Goal: Find specific page/section: Find specific page/section

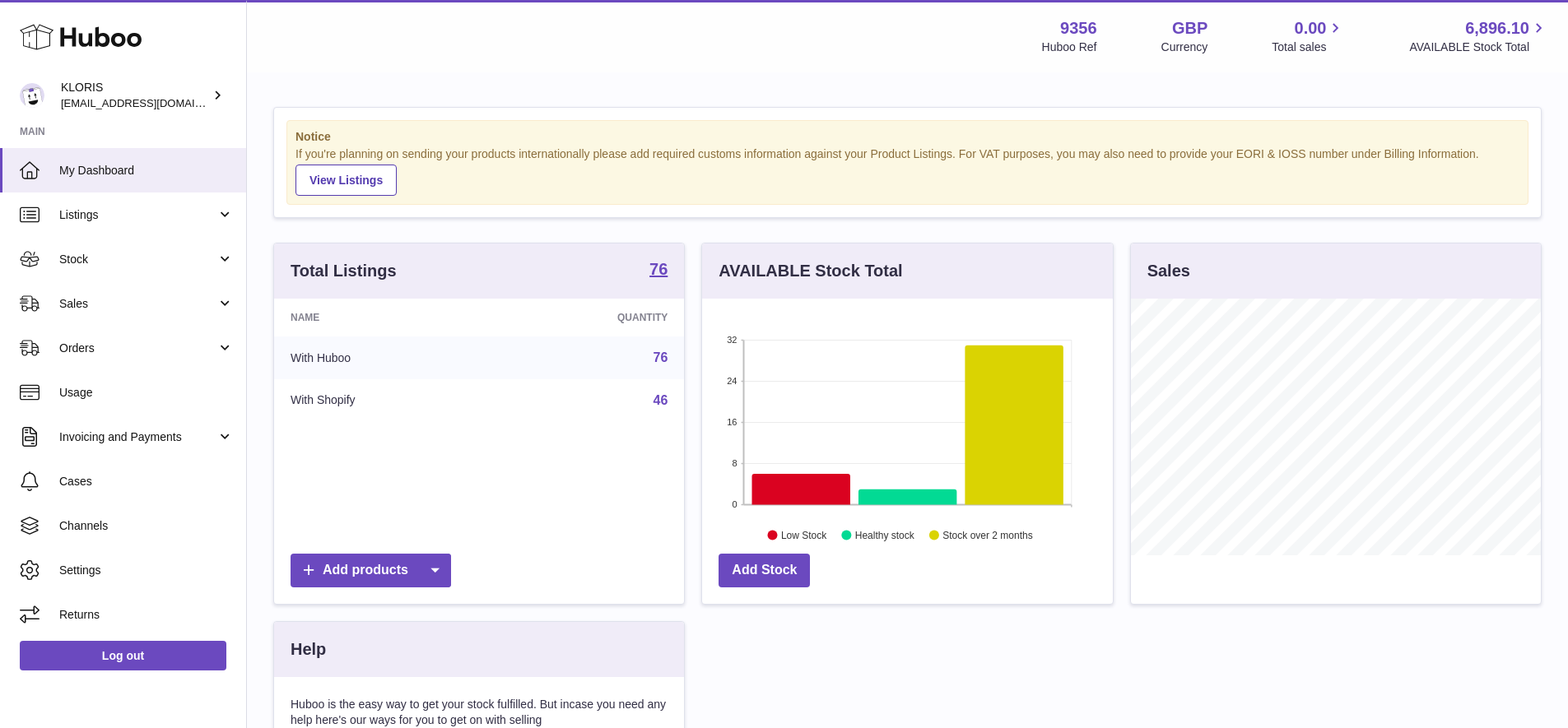
scroll to position [256, 410]
click at [79, 252] on span "Stock" at bounding box center [137, 260] width 157 height 16
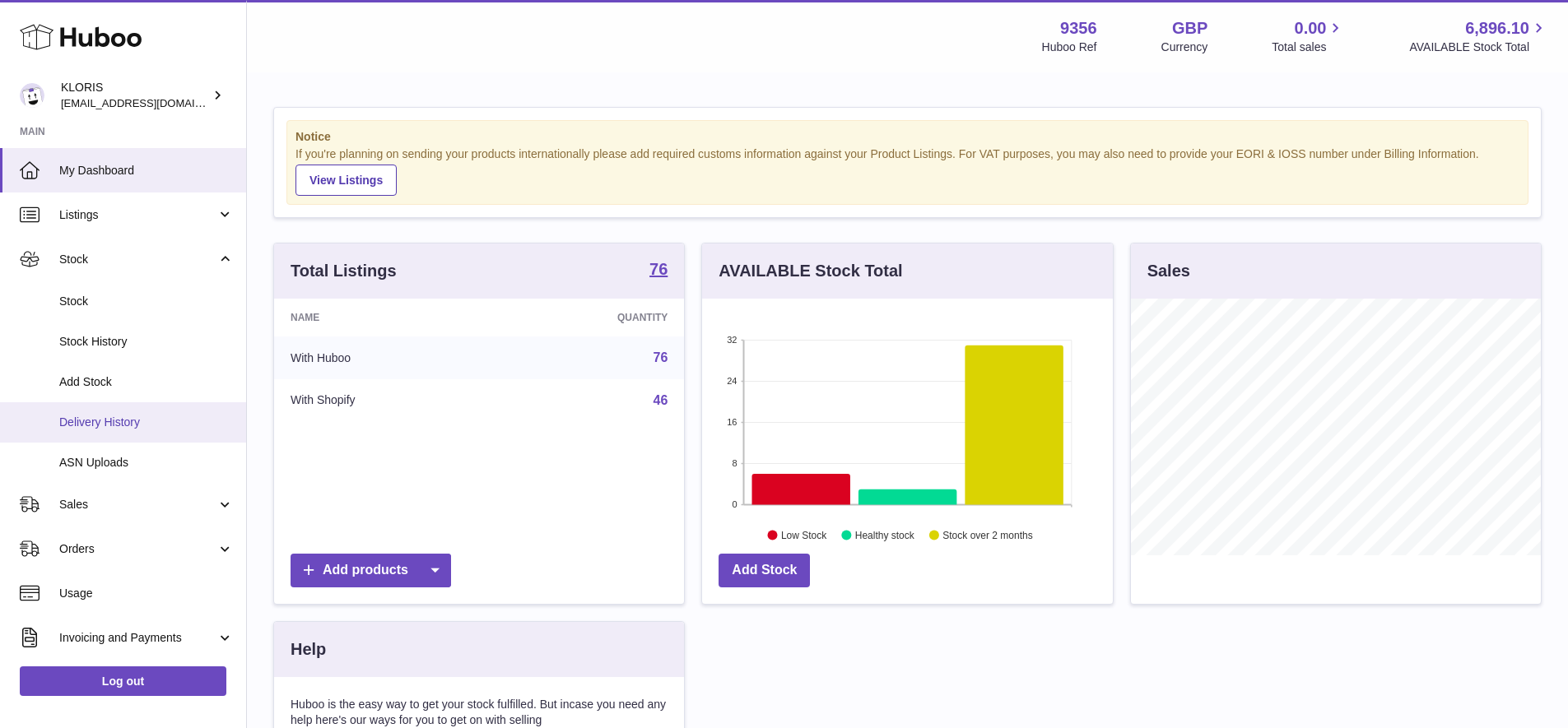
click at [119, 415] on span "Delivery History" at bounding box center [146, 422] width 175 height 16
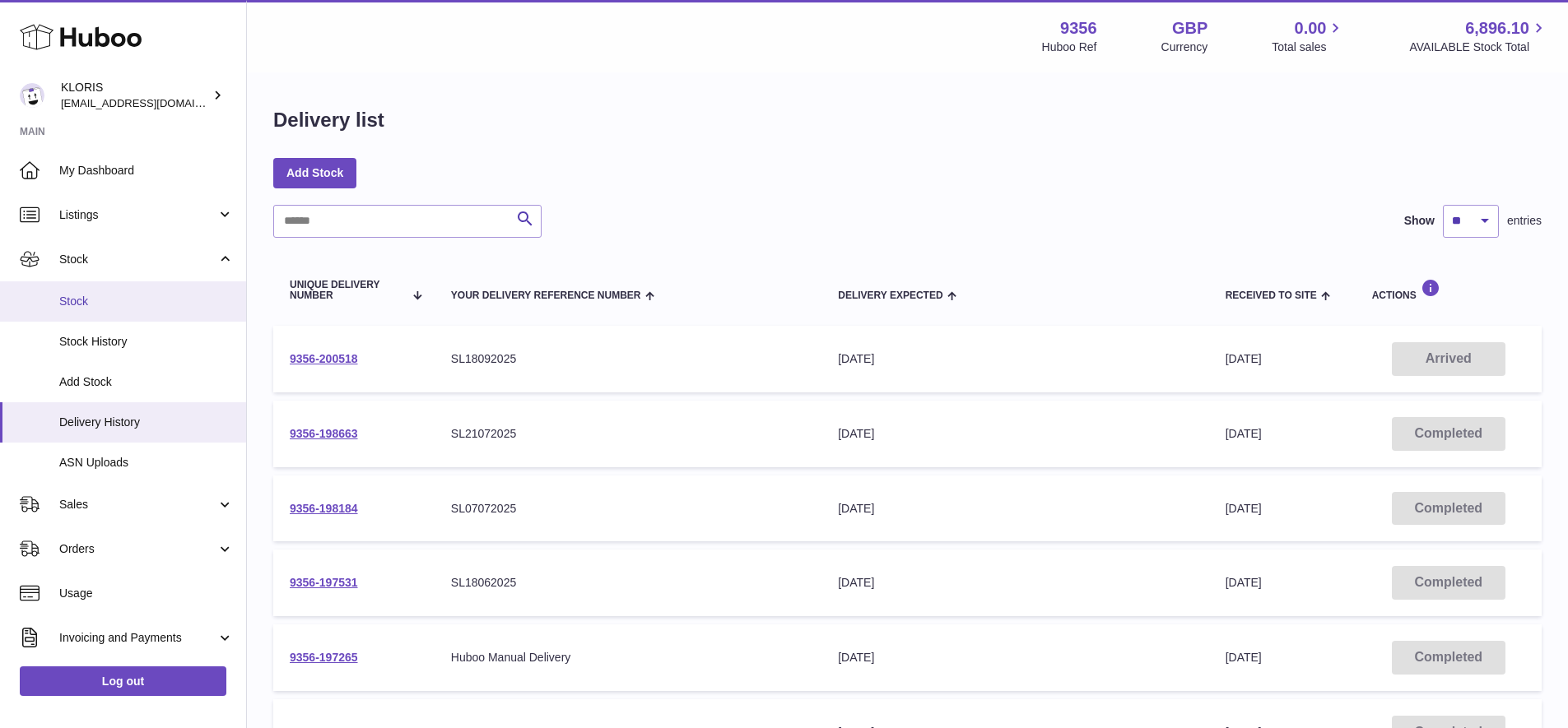
click at [87, 297] on span "Stock" at bounding box center [146, 301] width 175 height 16
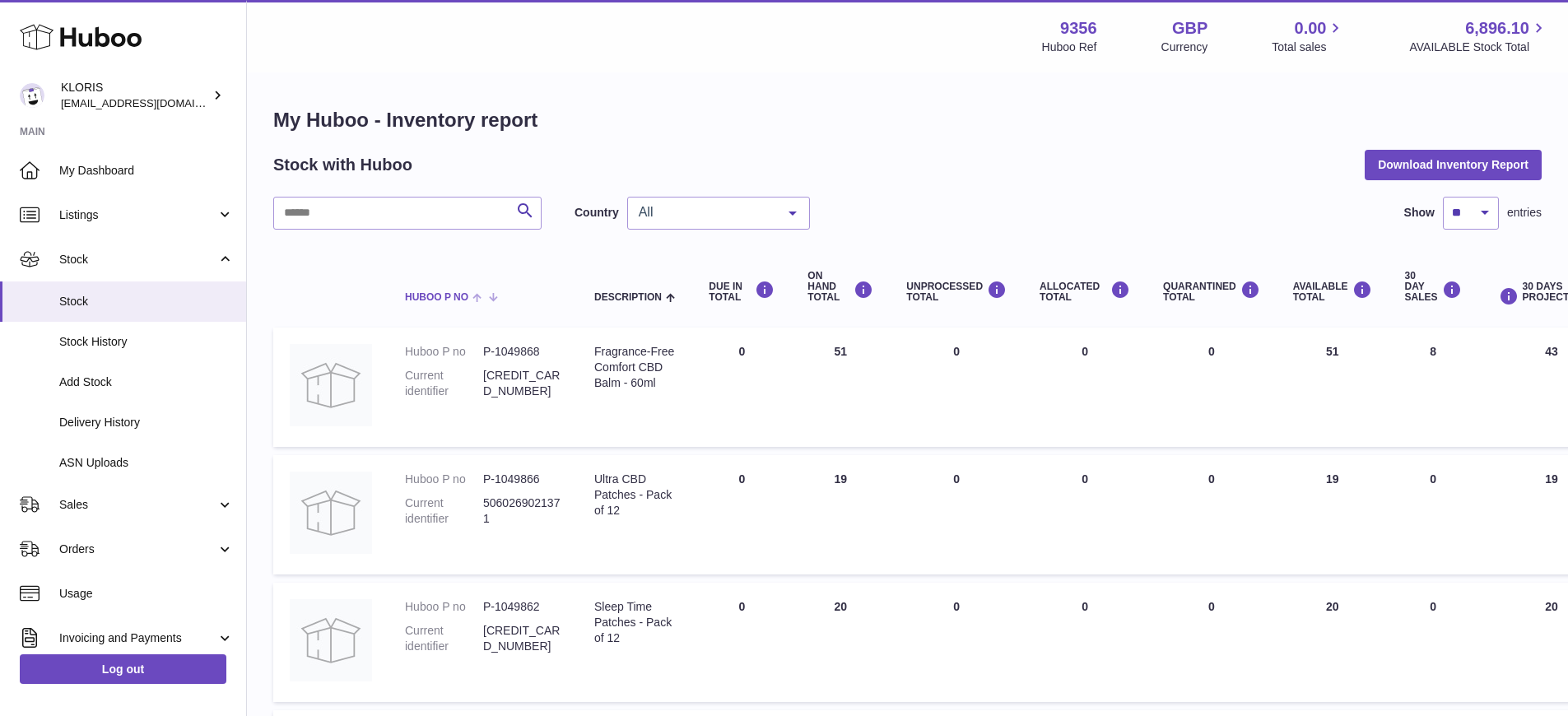
click at [476, 293] on span at bounding box center [481, 296] width 25 height 13
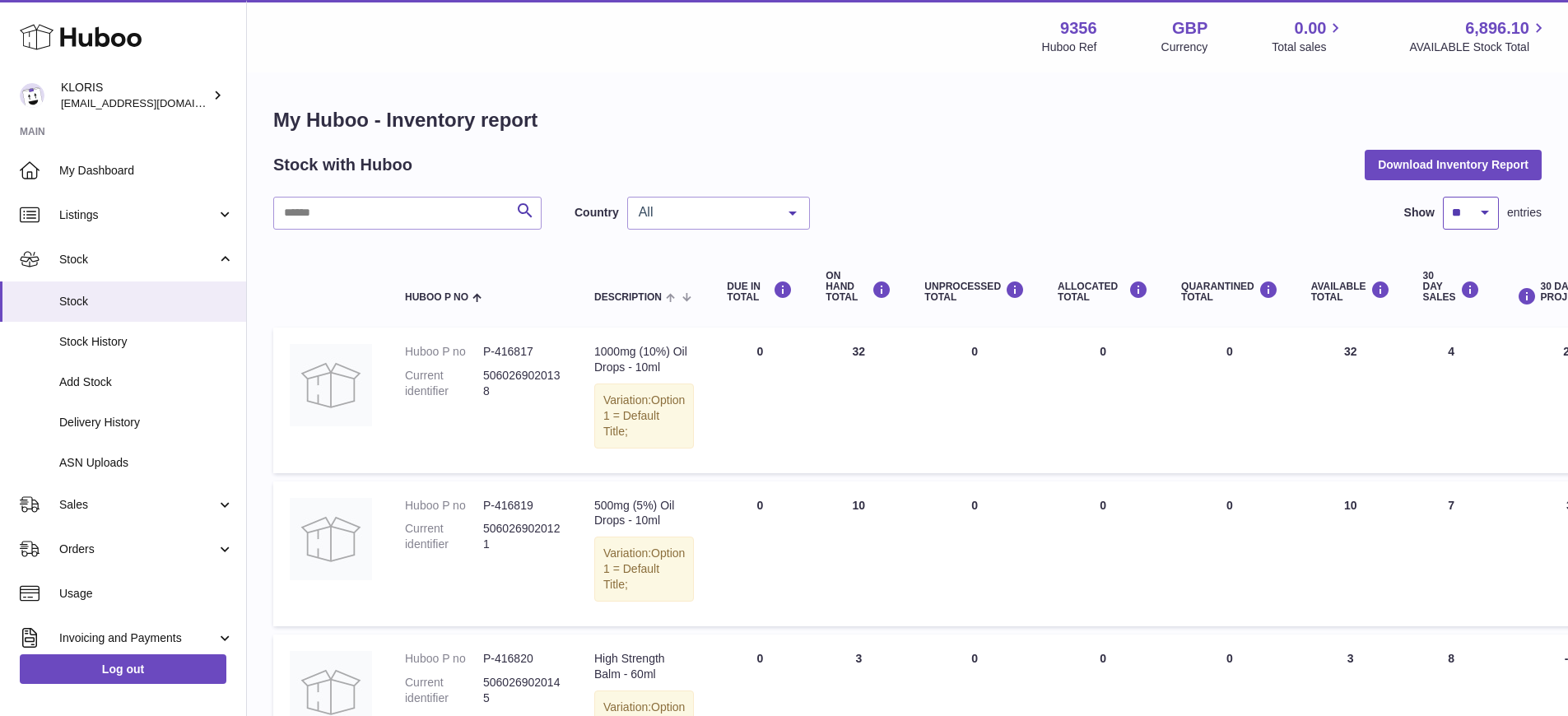
select select "***"
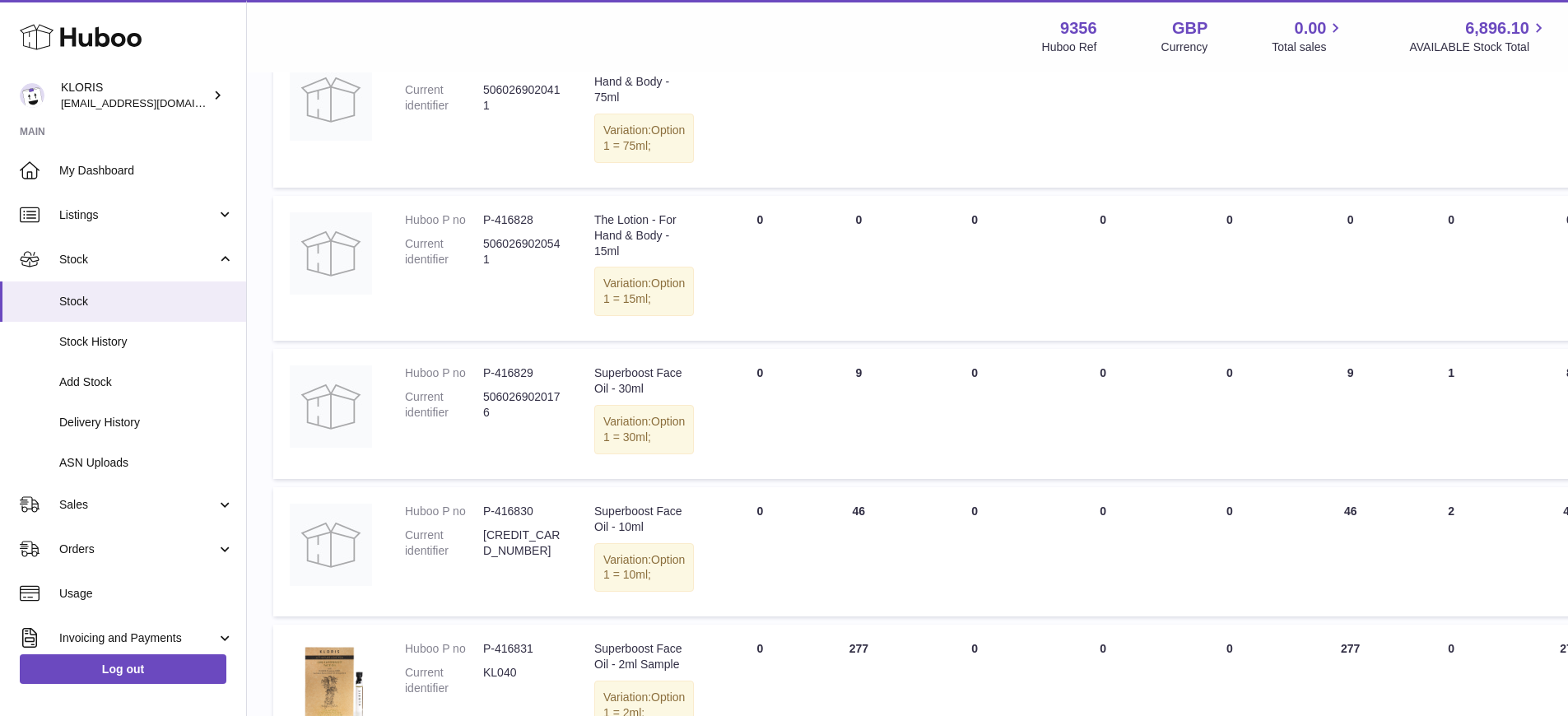
scroll to position [1363, 0]
click at [112, 415] on span "Delivery History" at bounding box center [146, 423] width 175 height 16
